Goal: Information Seeking & Learning: Compare options

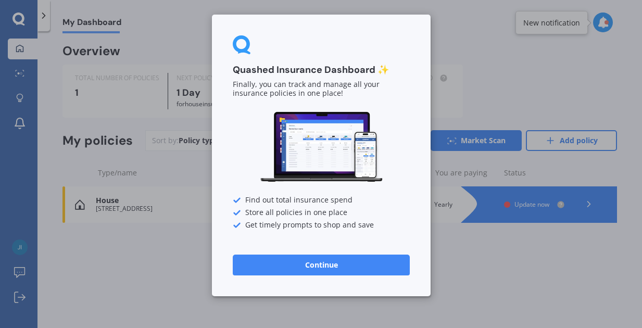
click at [335, 261] on button "Continue" at bounding box center [321, 265] width 177 height 21
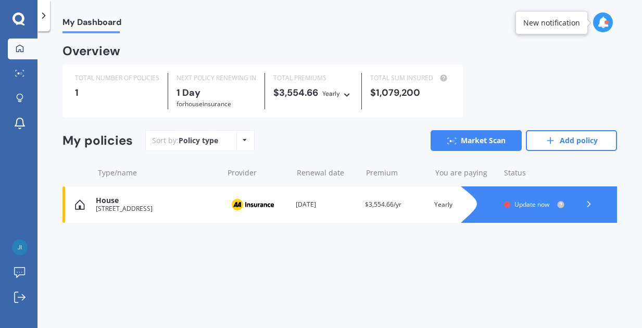
click at [589, 201] on icon at bounding box center [588, 204] width 10 height 10
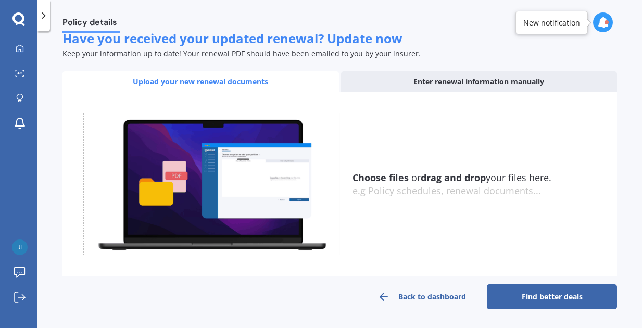
click at [544, 291] on link "Find better deals" at bounding box center [552, 296] width 130 height 25
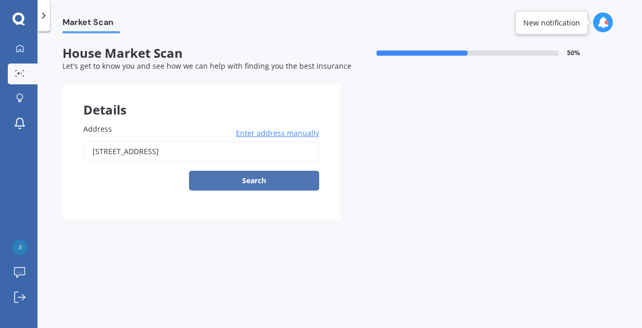
click at [251, 178] on button "Search" at bounding box center [254, 181] width 130 height 20
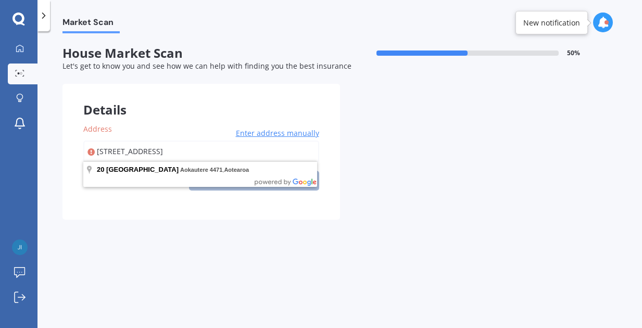
click at [280, 151] on input "[STREET_ADDRESS]" at bounding box center [201, 152] width 236 height 22
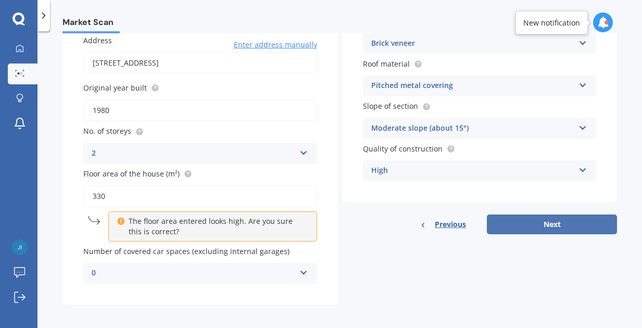
click at [549, 221] on button "Next" at bounding box center [552, 224] width 130 height 20
select select "25"
select select "05"
select select "1952"
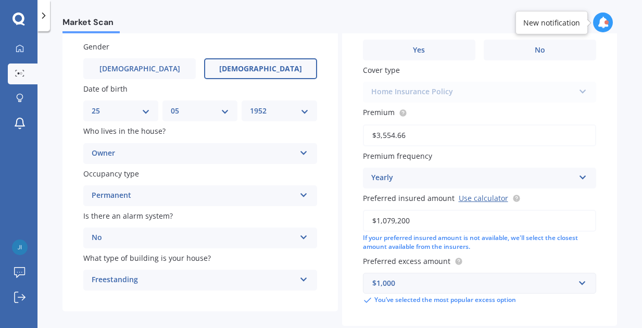
scroll to position [79, 0]
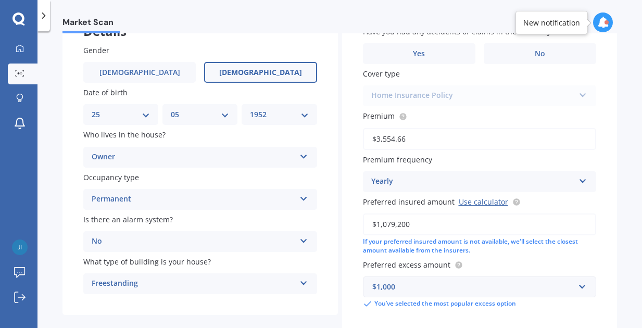
drag, startPoint x: 407, startPoint y: 139, endPoint x: 367, endPoint y: 139, distance: 40.1
click at [366, 139] on input "$3,554.66" at bounding box center [480, 139] width 234 height 22
type input "$4,224.00"
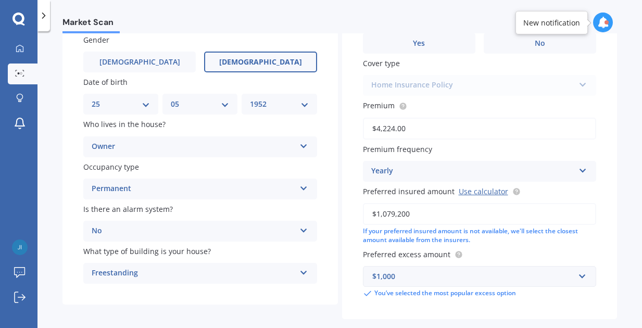
drag, startPoint x: 410, startPoint y: 213, endPoint x: 359, endPoint y: 207, distance: 51.4
click at [359, 207] on div "Have you had any accidents or claims in the last five years? Yes No Cover type …" at bounding box center [479, 157] width 275 height 324
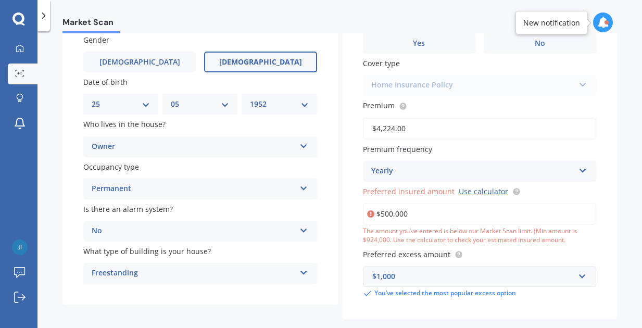
drag, startPoint x: 407, startPoint y: 210, endPoint x: 373, endPoint y: 211, distance: 33.8
click at [373, 211] on input "$500,000" at bounding box center [480, 214] width 234 height 22
type input "$924,000"
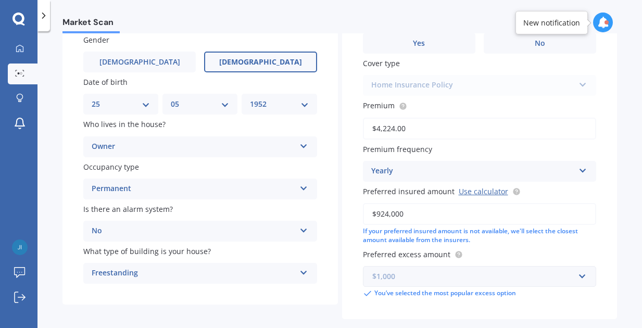
click at [578, 273] on input "text" at bounding box center [476, 276] width 224 height 20
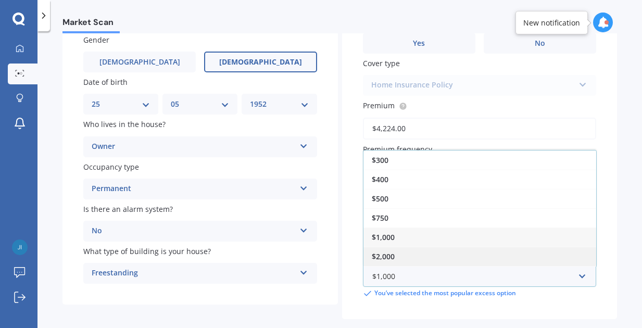
click at [394, 253] on div "$2,000" at bounding box center [479, 256] width 233 height 19
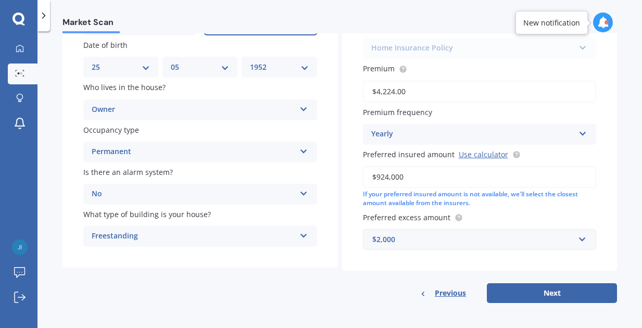
scroll to position [125, 0]
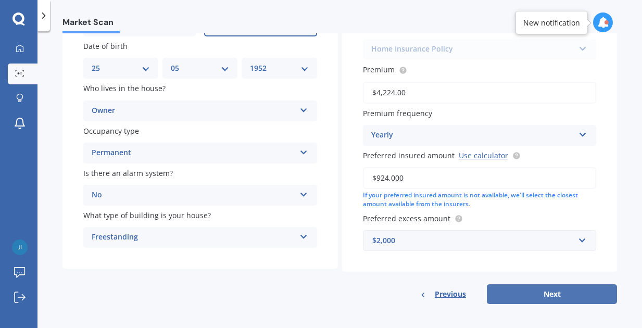
click at [549, 292] on button "Next" at bounding box center [552, 294] width 130 height 20
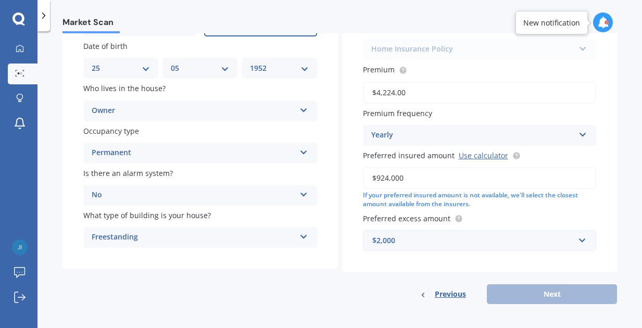
scroll to position [70, 0]
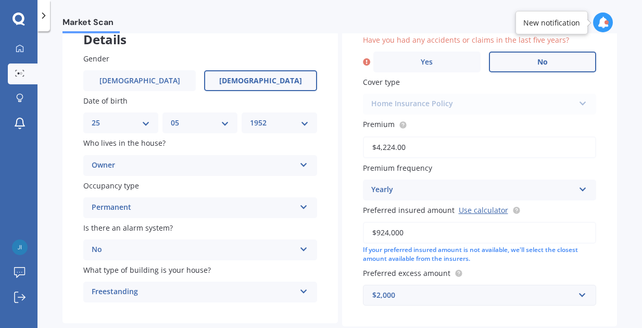
click at [541, 58] on span "No" at bounding box center [542, 62] width 10 height 9
click at [0, 0] on input "No" at bounding box center [0, 0] width 0 height 0
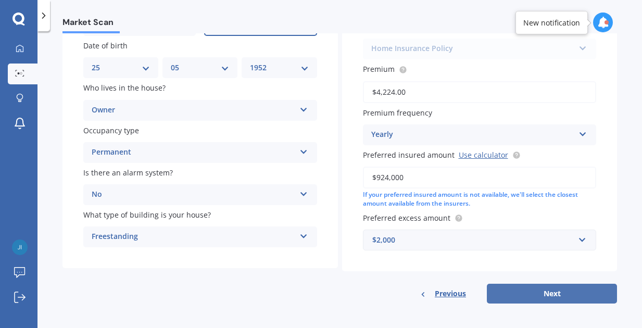
scroll to position [125, 0]
click at [544, 289] on button "Next" at bounding box center [552, 294] width 130 height 20
select select "25"
select select "05"
select select "1952"
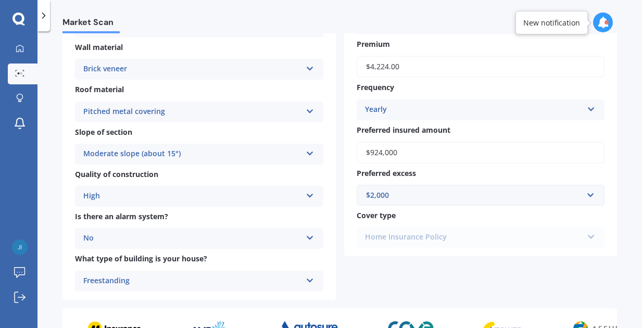
scroll to position [266, 0]
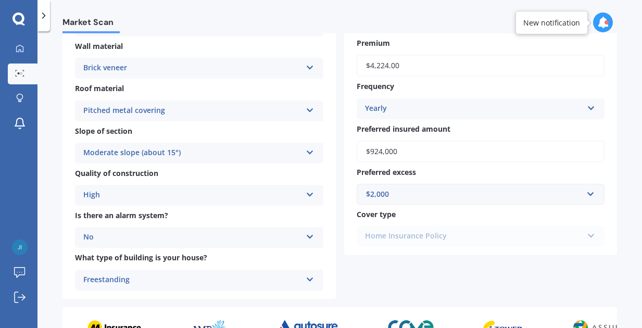
click at [307, 190] on icon at bounding box center [310, 192] width 9 height 7
click at [306, 189] on icon at bounding box center [310, 192] width 9 height 7
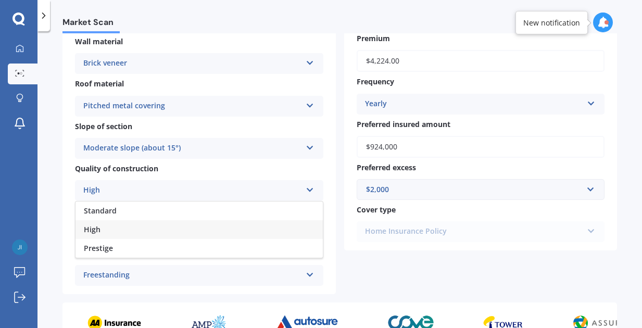
click at [290, 309] on div "For your Market Scan we assume:" at bounding box center [339, 330] width 554 height 56
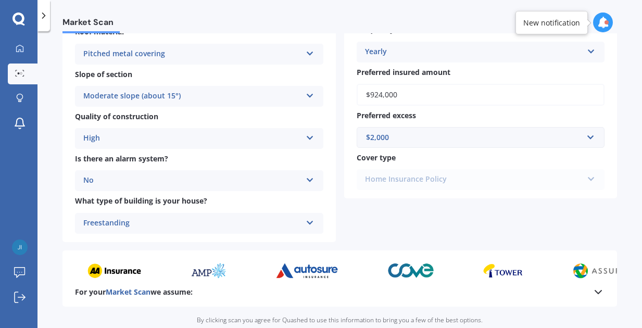
scroll to position [325, 0]
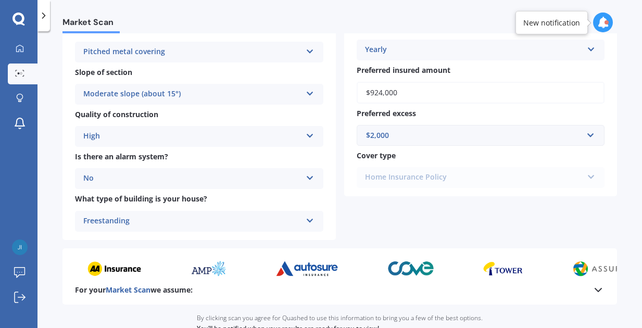
click at [374, 174] on div "Home Insurance Policy Home Insurance Policy" at bounding box center [481, 177] width 248 height 21
click at [583, 173] on div "Home Insurance Policy Home Insurance Policy" at bounding box center [481, 177] width 248 height 21
click at [587, 170] on div "Home Insurance Policy Home Insurance Policy" at bounding box center [481, 177] width 248 height 21
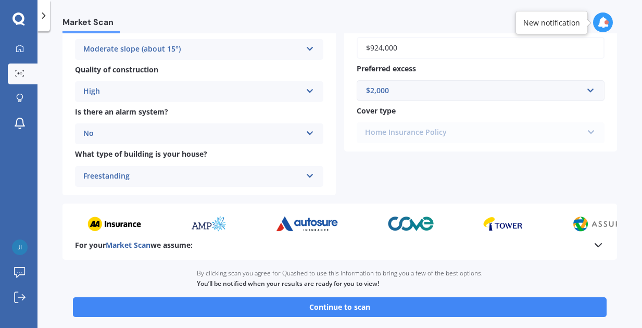
scroll to position [357, 0]
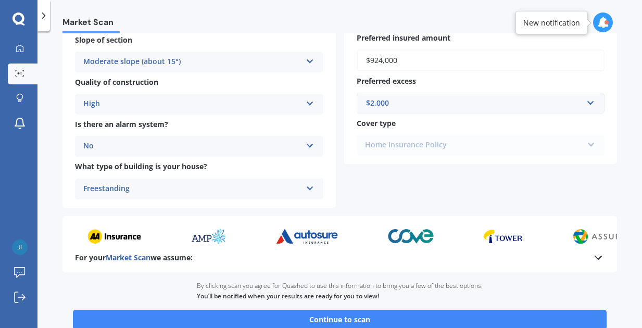
click at [584, 139] on div "Home Insurance Policy Home Insurance Policy" at bounding box center [481, 145] width 248 height 21
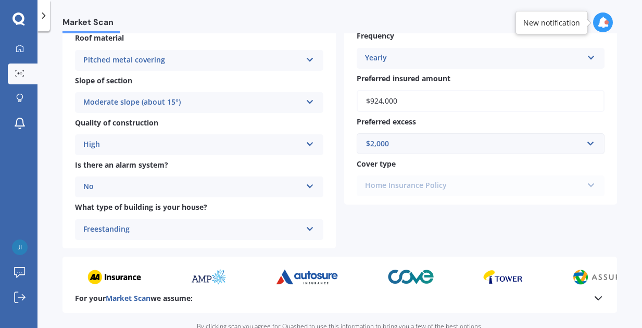
scroll to position [322, 0]
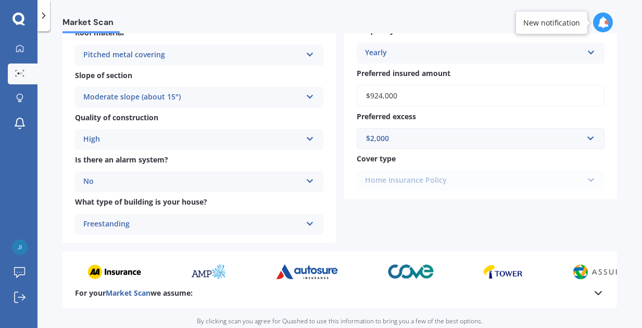
click at [601, 21] on icon at bounding box center [602, 22] width 11 height 11
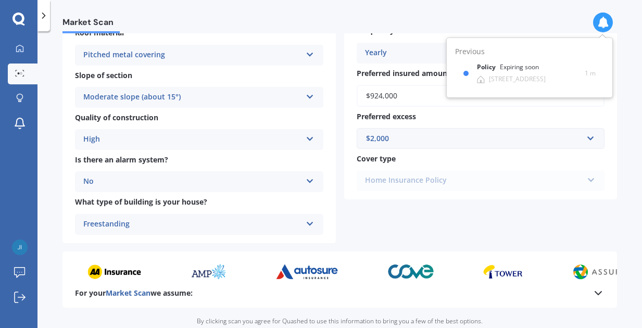
click at [601, 20] on icon at bounding box center [602, 22] width 11 height 11
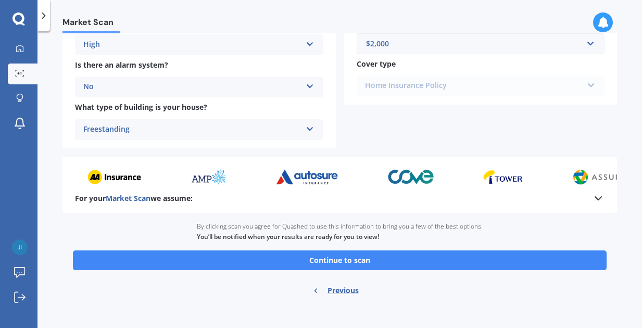
scroll to position [408, 0]
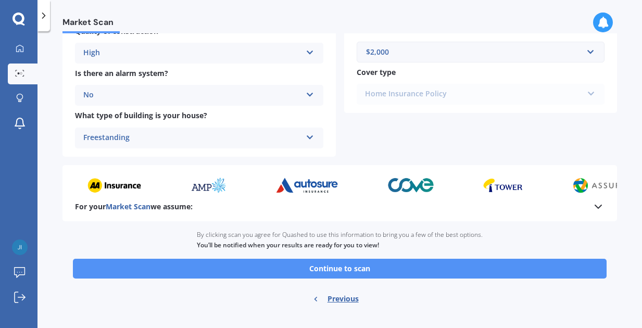
click at [371, 262] on button "Continue to scan" at bounding box center [339, 269] width 533 height 20
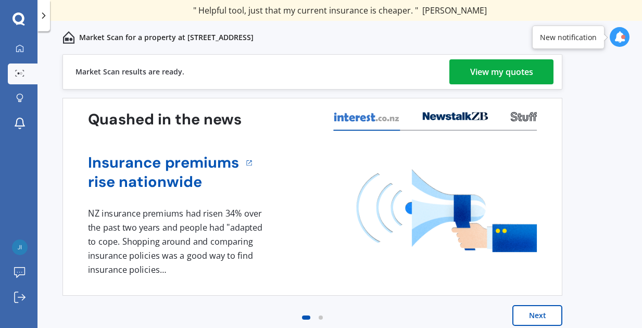
click at [503, 69] on div "View my quotes" at bounding box center [501, 71] width 63 height 25
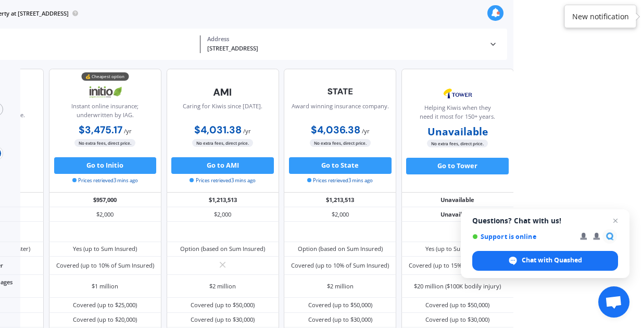
scroll to position [0, 129]
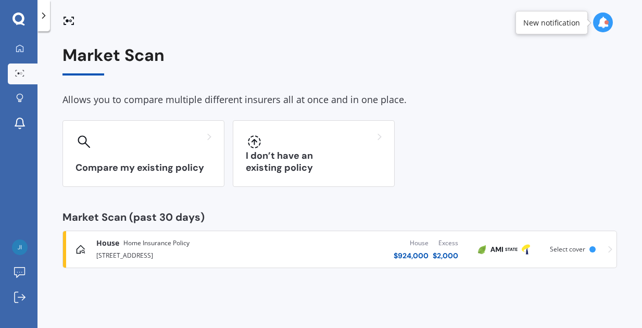
click at [535, 314] on div "Market Scan Allows you to compare multiple different insurers all at once and i…" at bounding box center [339, 181] width 604 height 297
click at [604, 20] on icon at bounding box center [602, 22] width 11 height 11
click at [558, 179] on div "Compare my existing policy I don’t have an existing policy" at bounding box center [339, 153] width 554 height 67
click at [516, 249] on img at bounding box center [511, 249] width 12 height 12
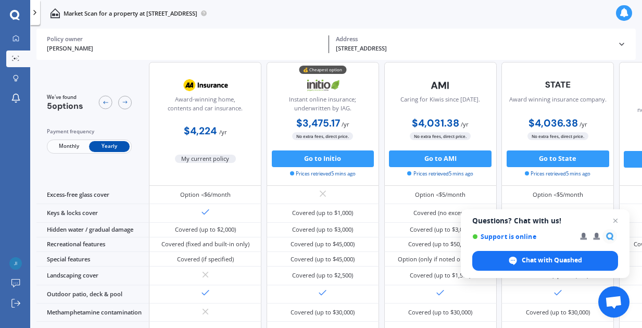
scroll to position [178, 0]
click at [616, 223] on span "Open chat" at bounding box center [615, 220] width 13 height 13
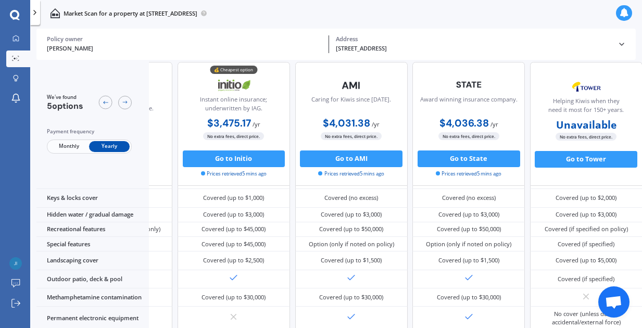
scroll to position [197, 112]
